Goal: Transaction & Acquisition: Subscribe to service/newsletter

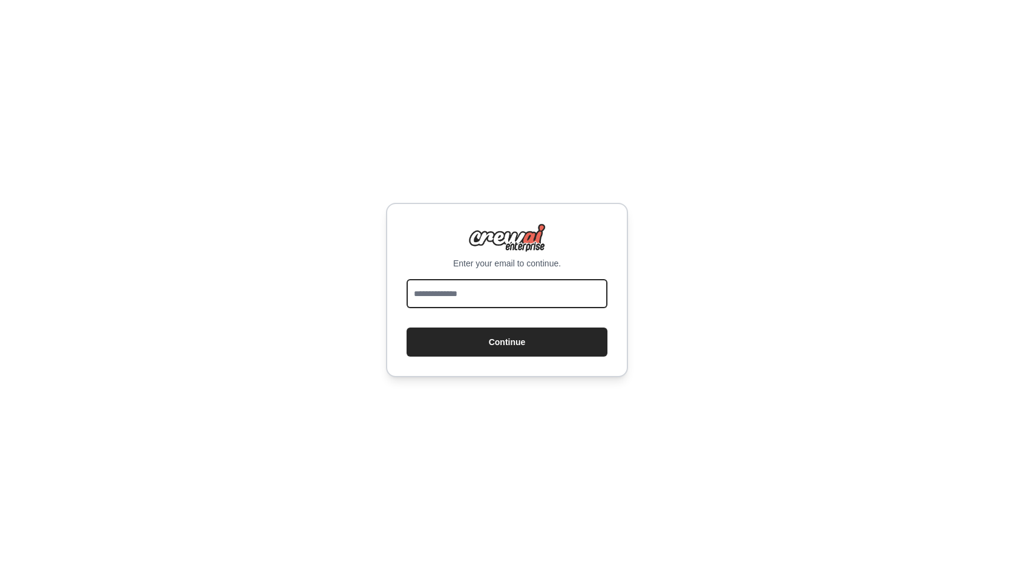
click at [455, 284] on input "email" at bounding box center [507, 293] width 201 height 29
click at [491, 290] on input "email" at bounding box center [507, 293] width 201 height 29
click at [464, 285] on input "email" at bounding box center [507, 293] width 201 height 29
click at [301, 238] on div "Enter your email to continue. Continue" at bounding box center [507, 290] width 1014 height 580
click at [481, 298] on input "email" at bounding box center [507, 293] width 201 height 29
